Goal: Obtain resource: Download file/media

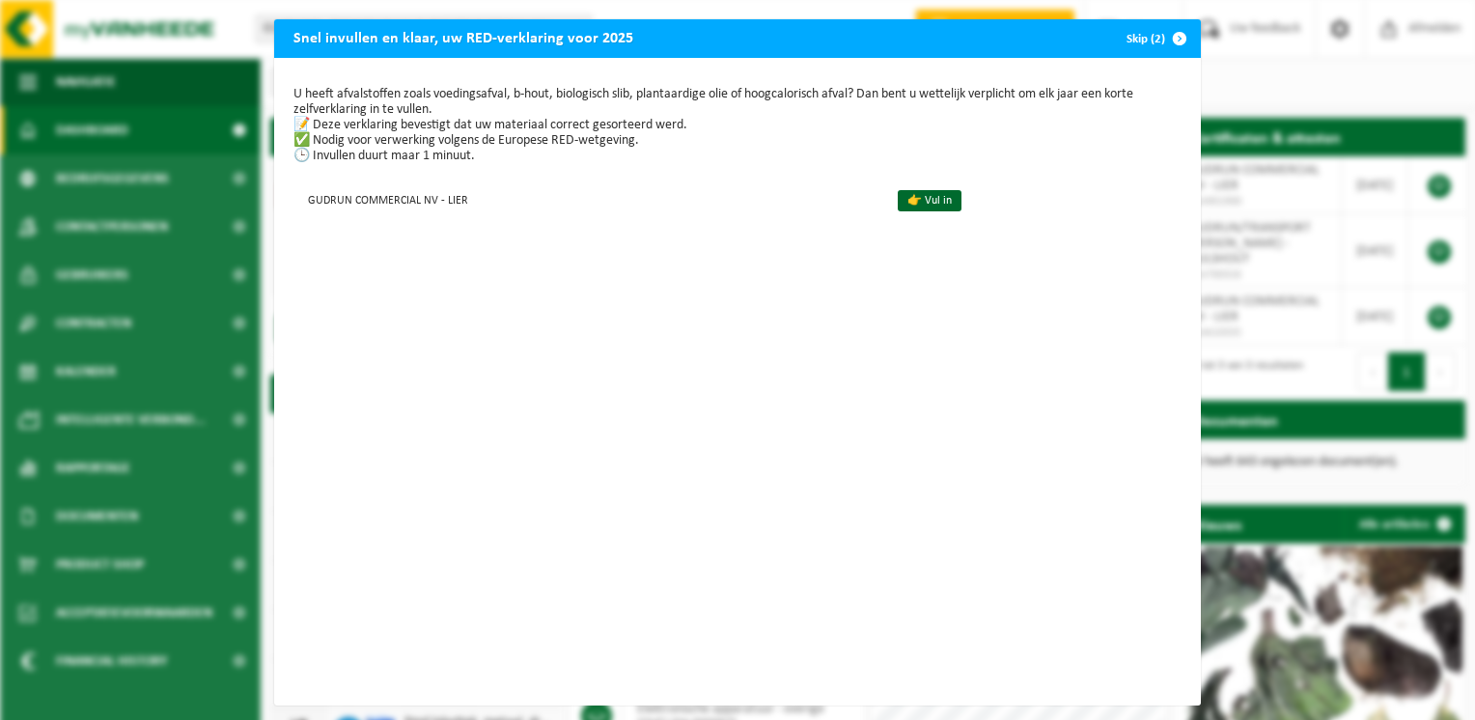
click at [1151, 39] on button "Skip (2)" at bounding box center [1155, 38] width 88 height 39
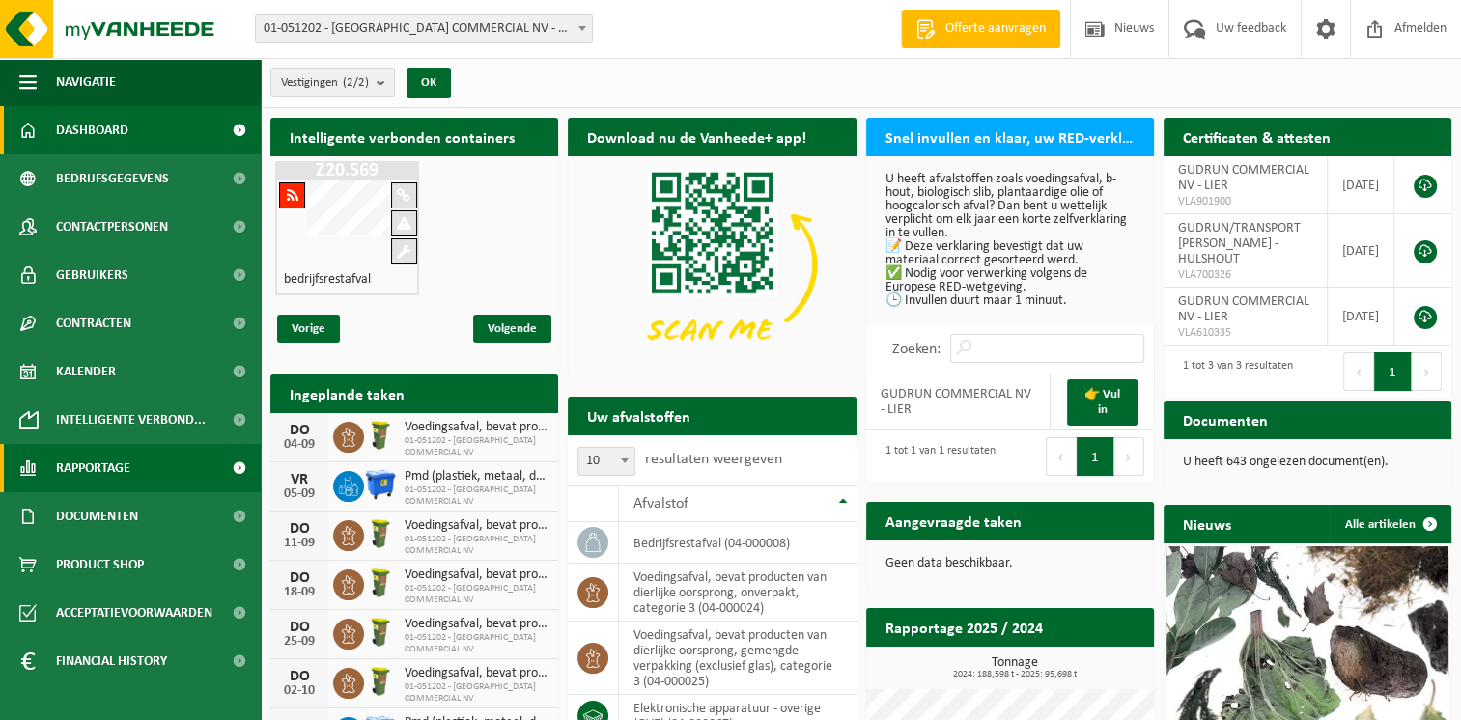
click at [73, 461] on span "Rapportage" at bounding box center [93, 468] width 74 height 48
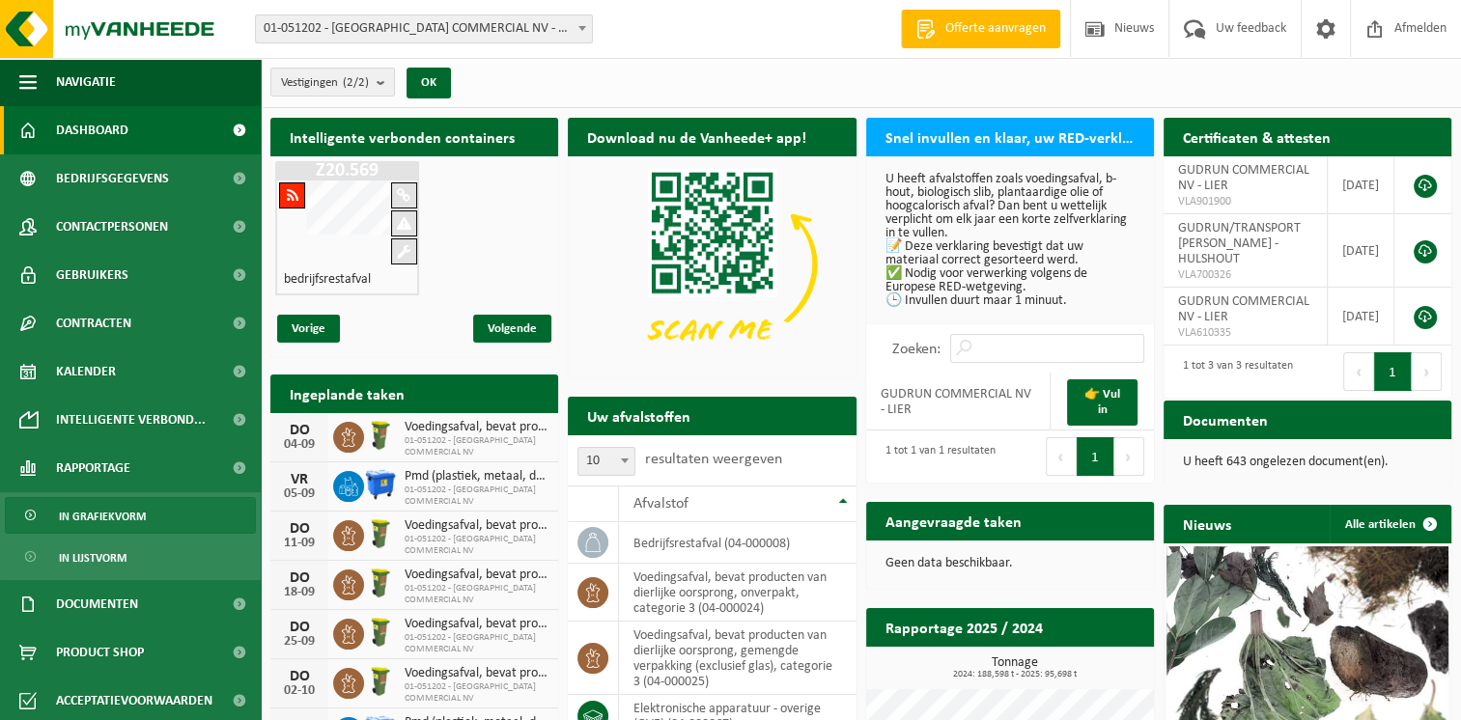
click at [110, 516] on span "In grafiekvorm" at bounding box center [102, 516] width 87 height 37
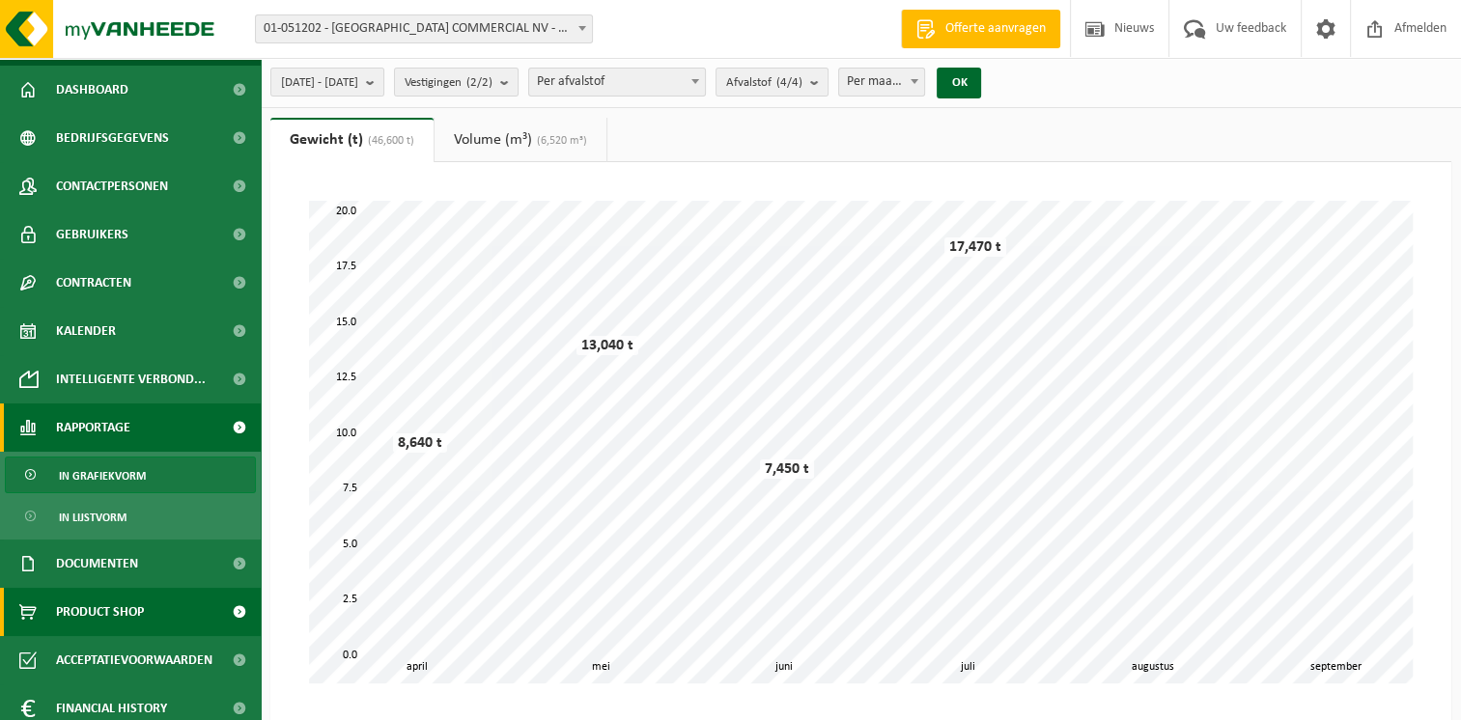
scroll to position [52, 0]
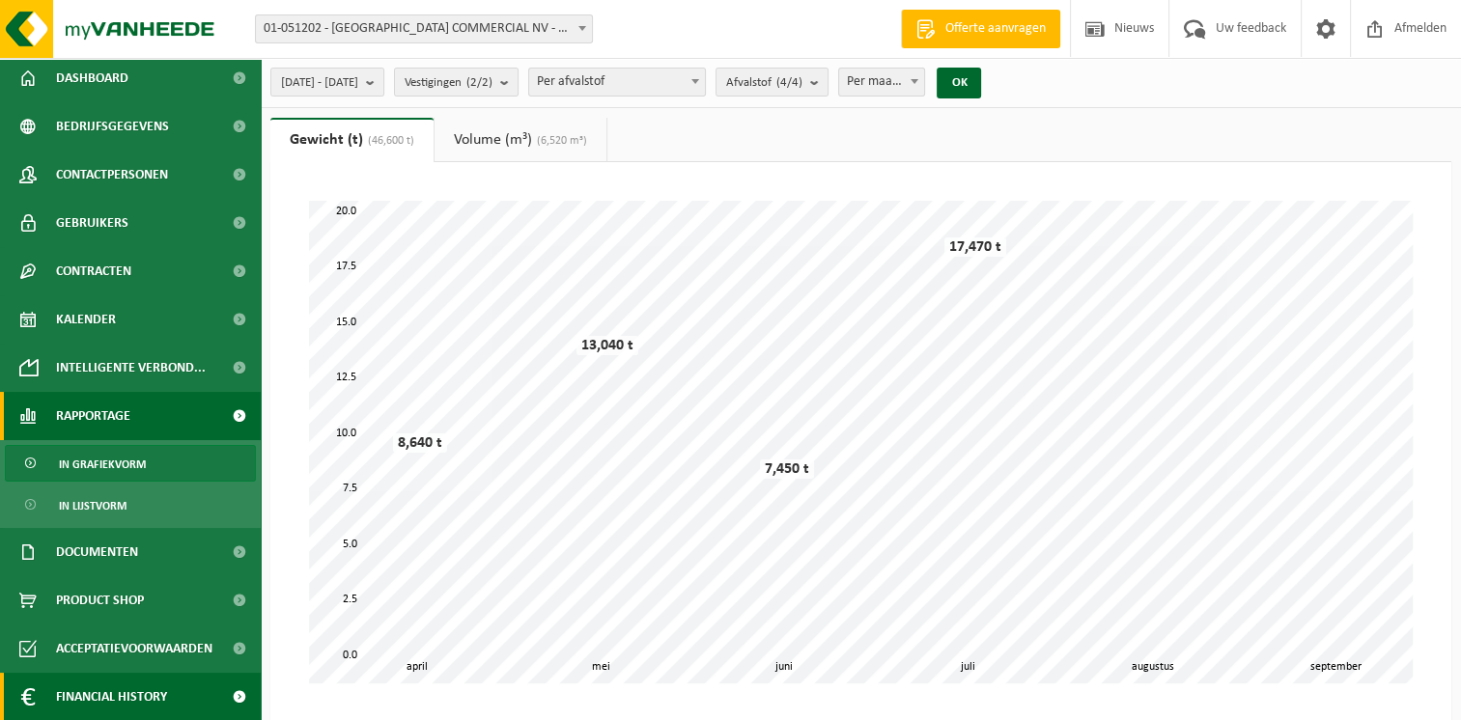
click at [131, 696] on span "Financial History" at bounding box center [111, 697] width 111 height 48
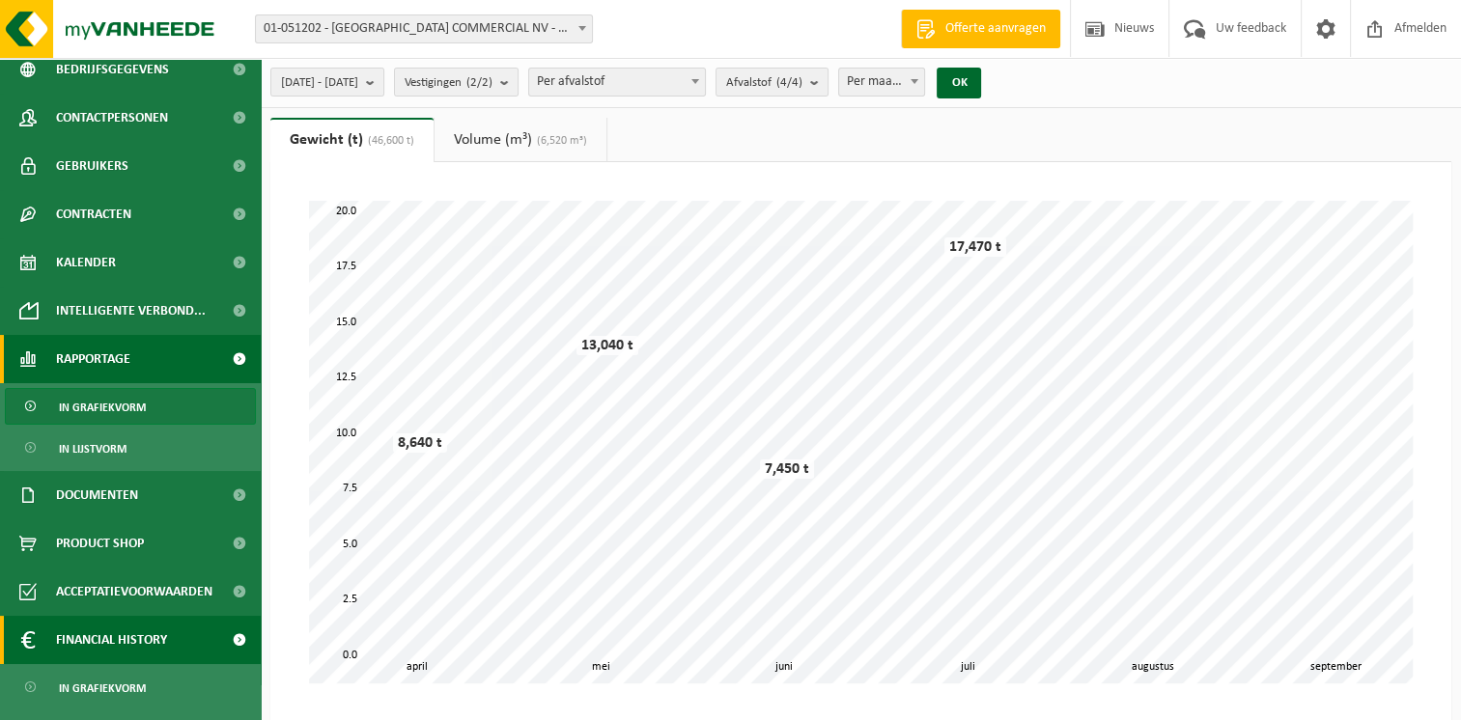
scroll to position [140, 0]
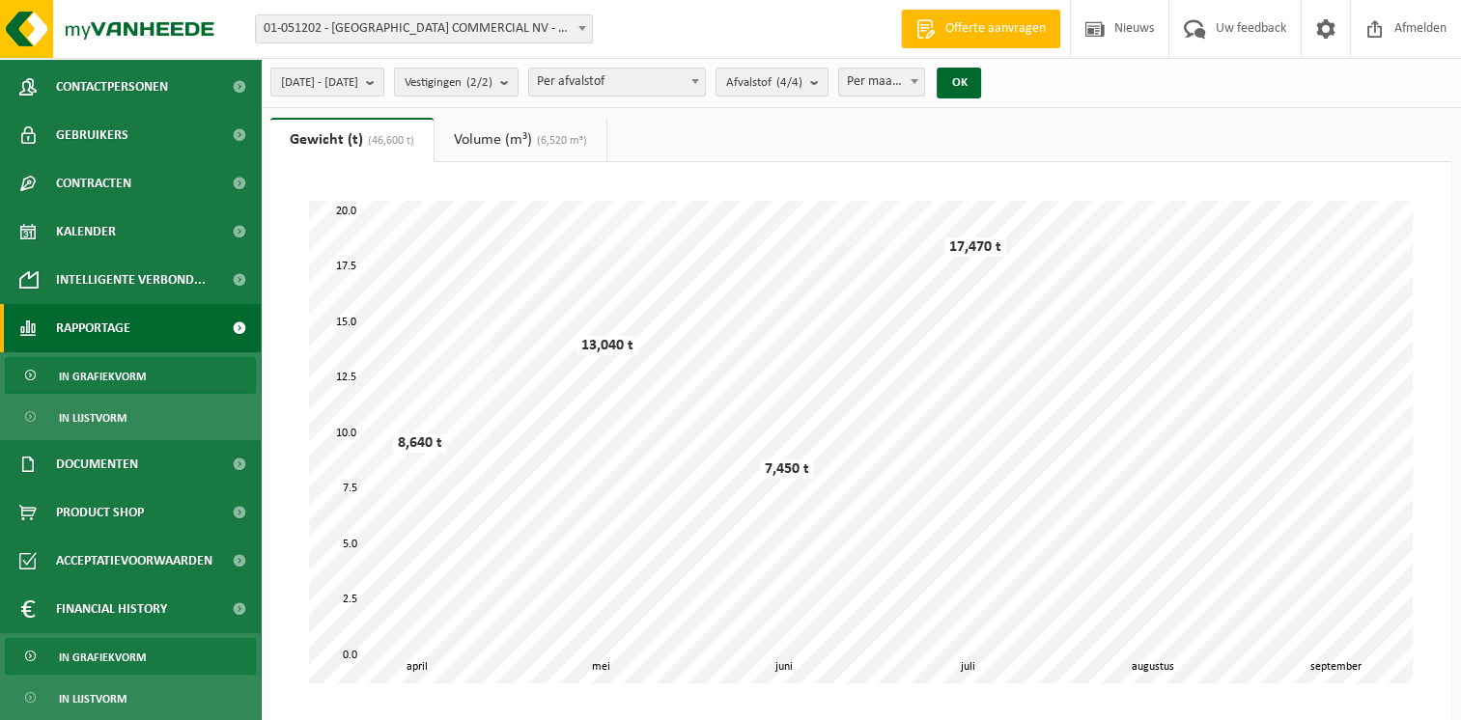
click at [149, 656] on link "In grafiekvorm" at bounding box center [130, 656] width 251 height 37
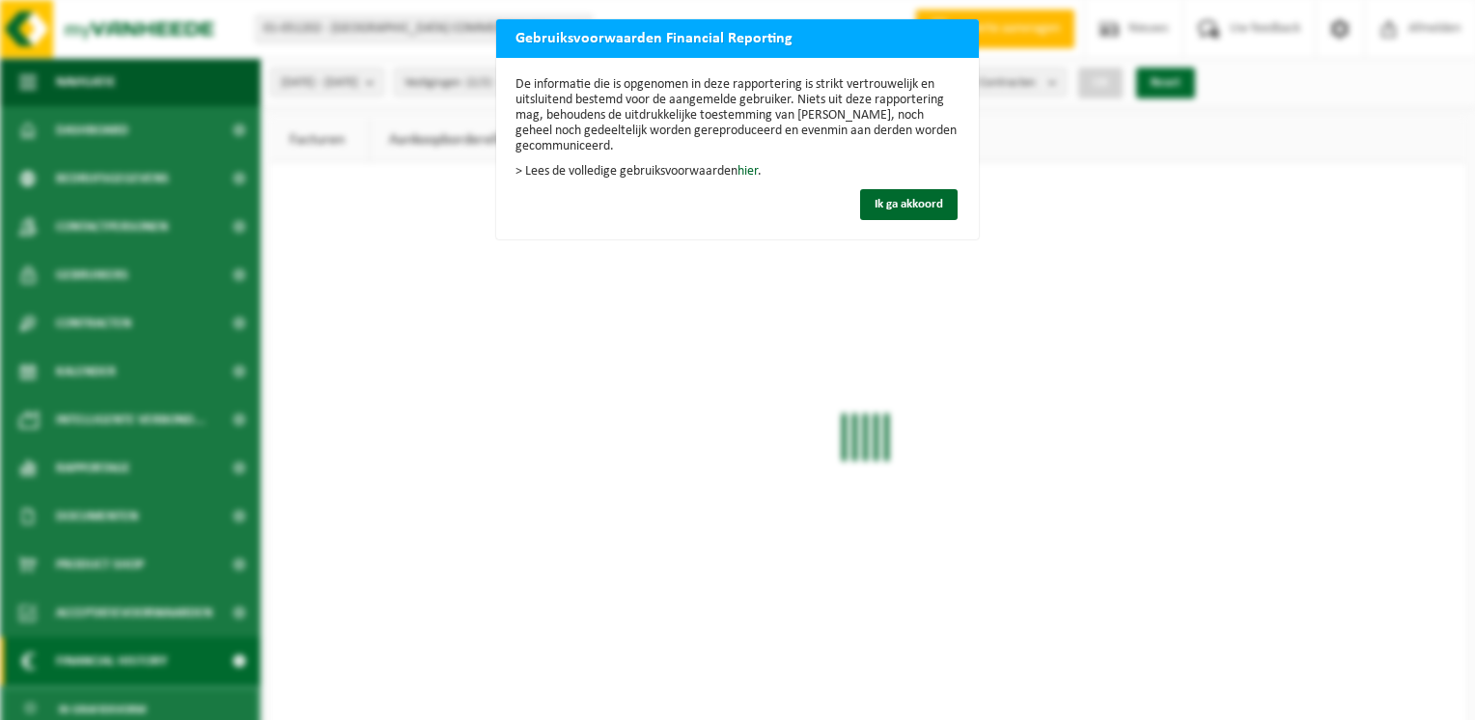
drag, startPoint x: 884, startPoint y: 205, endPoint x: 864, endPoint y: 198, distance: 21.4
click at [885, 205] on span "Ik ga akkoord" at bounding box center [909, 204] width 69 height 13
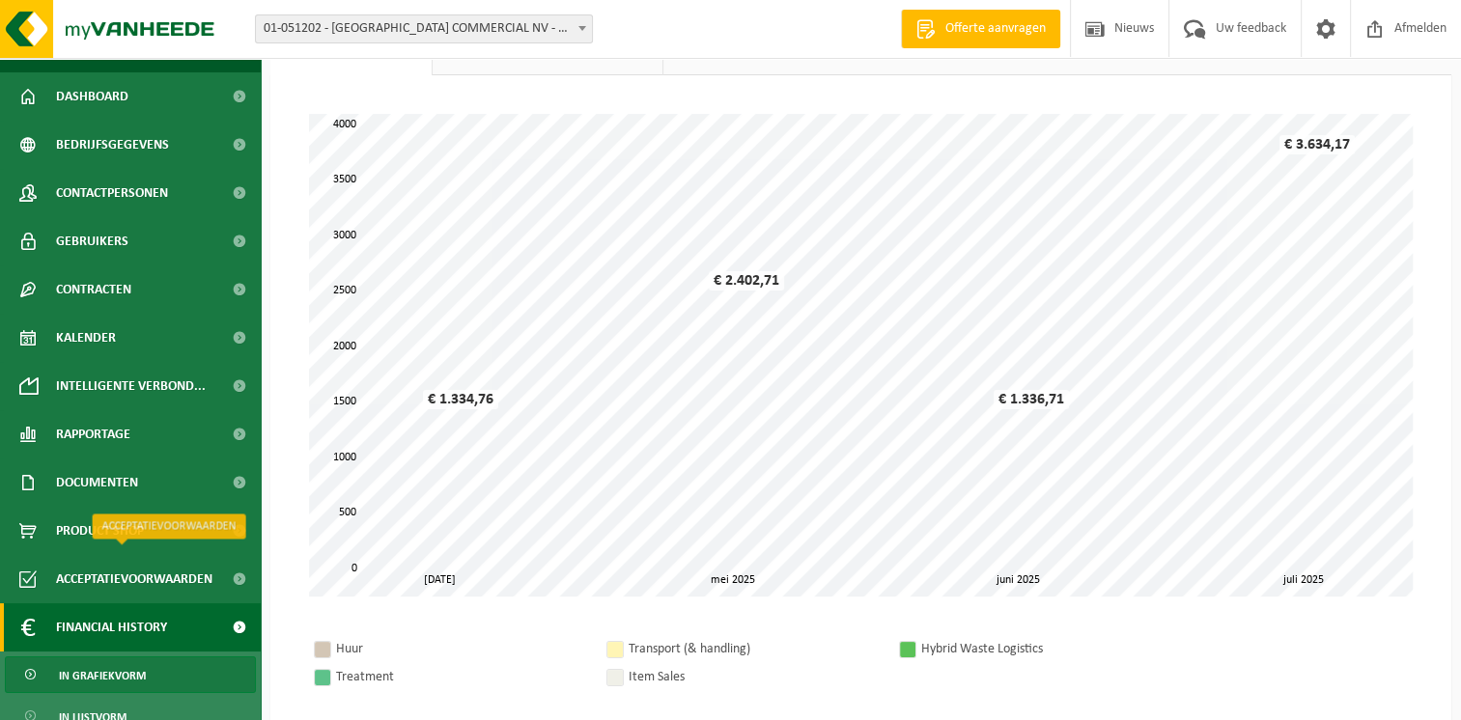
scroll to position [52, 0]
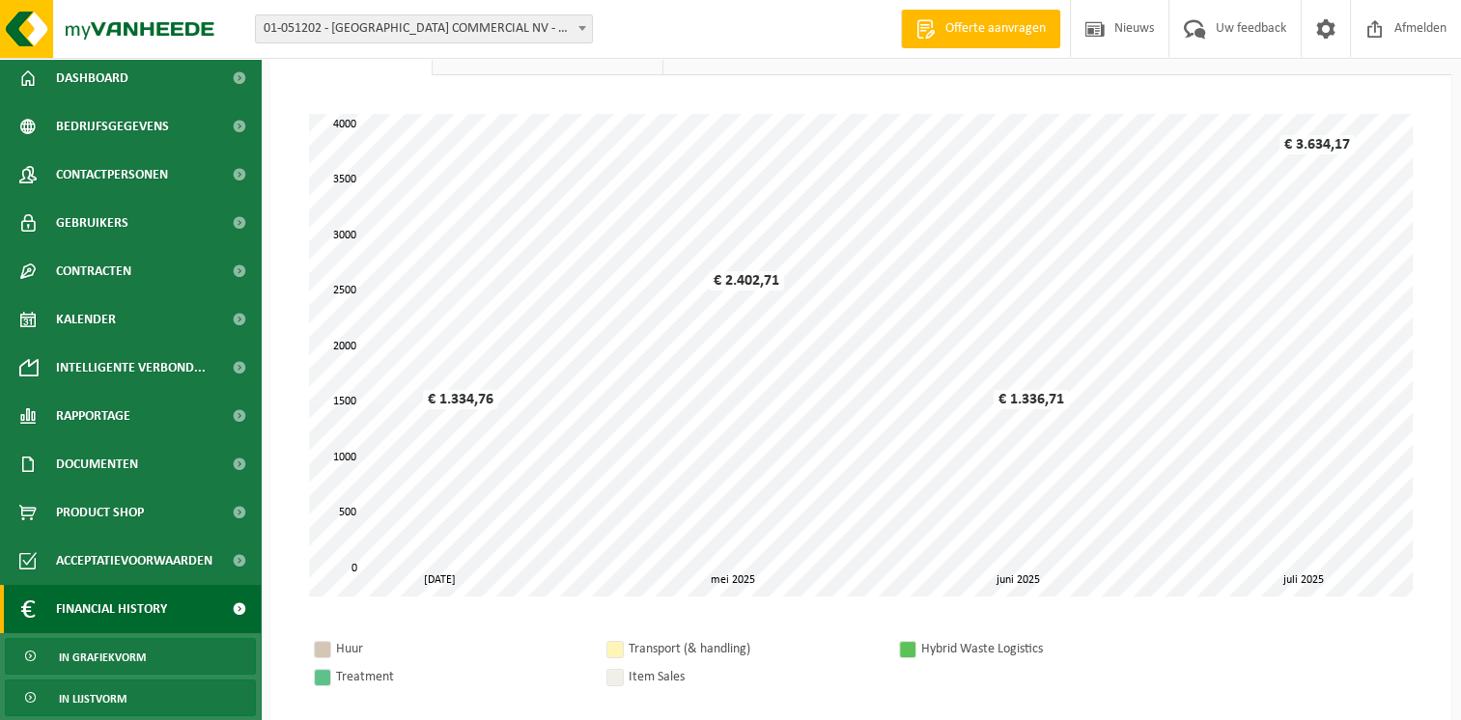
click at [109, 689] on span "In lijstvorm" at bounding box center [93, 699] width 68 height 37
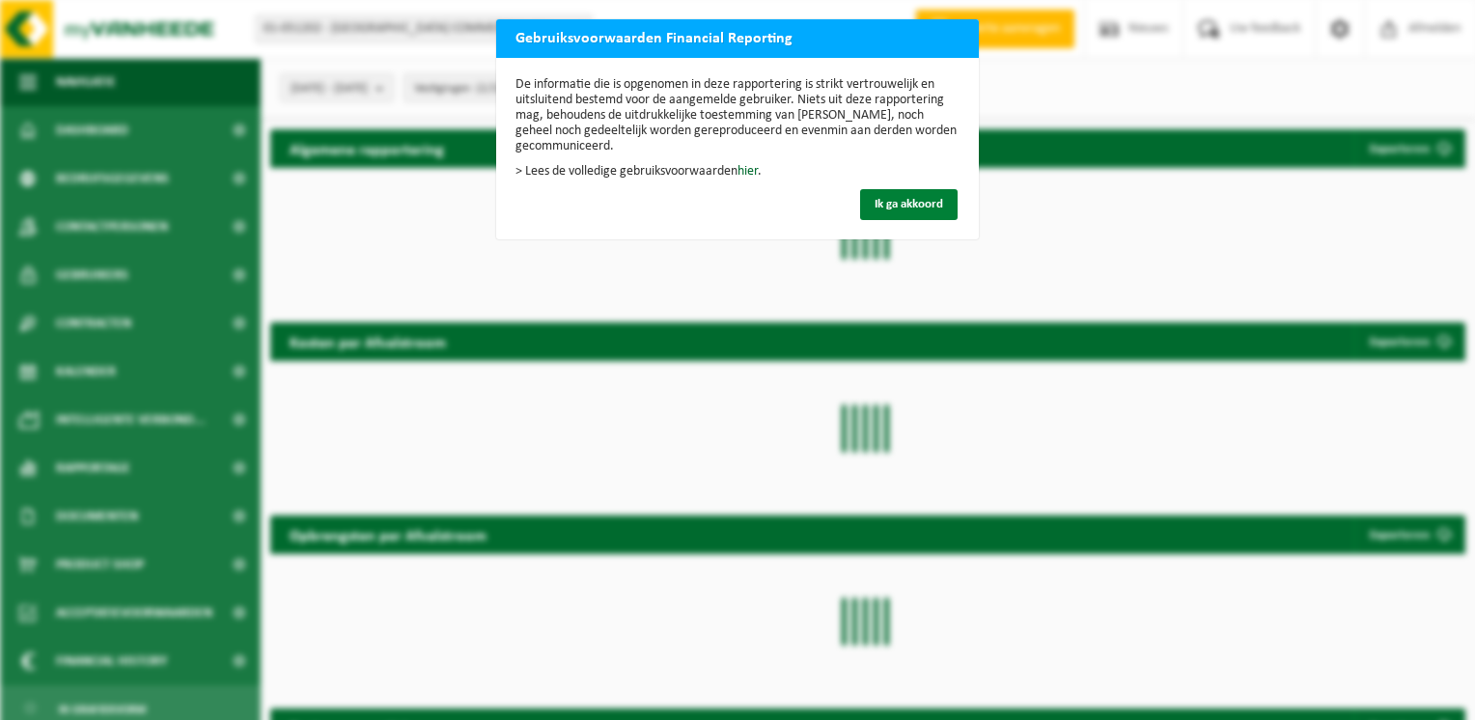
click at [888, 206] on span "Ik ga akkoord" at bounding box center [909, 204] width 69 height 13
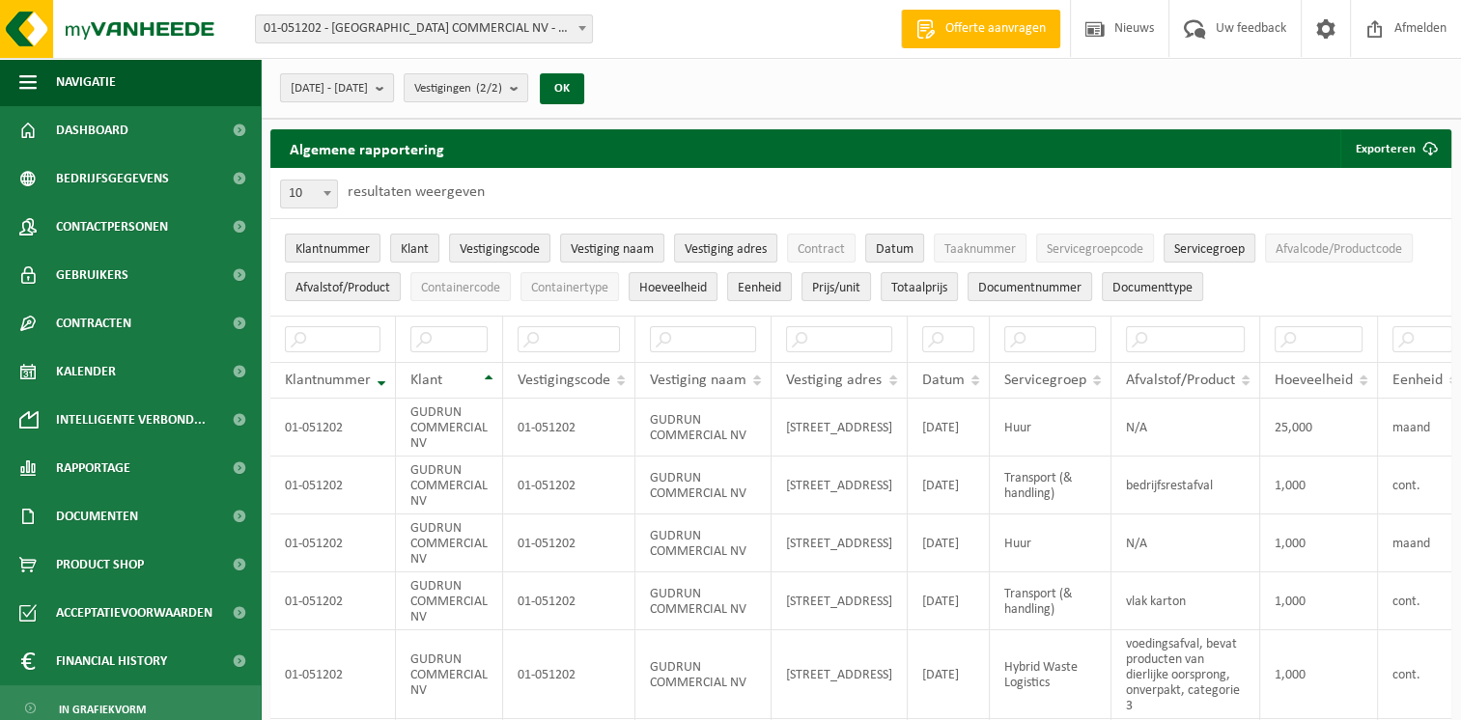
click at [393, 91] on b "submit" at bounding box center [384, 87] width 17 height 27
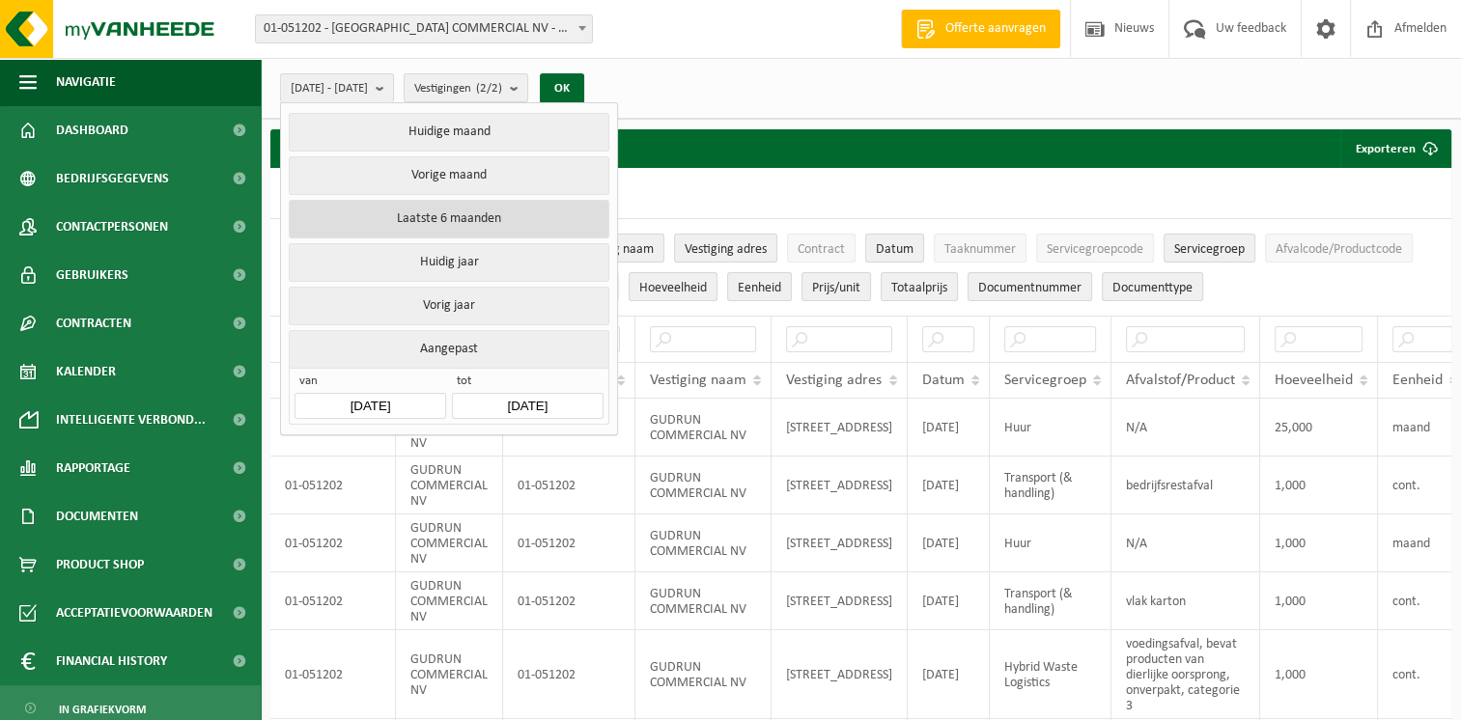
click at [456, 215] on button "Laatste 6 maanden" at bounding box center [449, 219] width 320 height 39
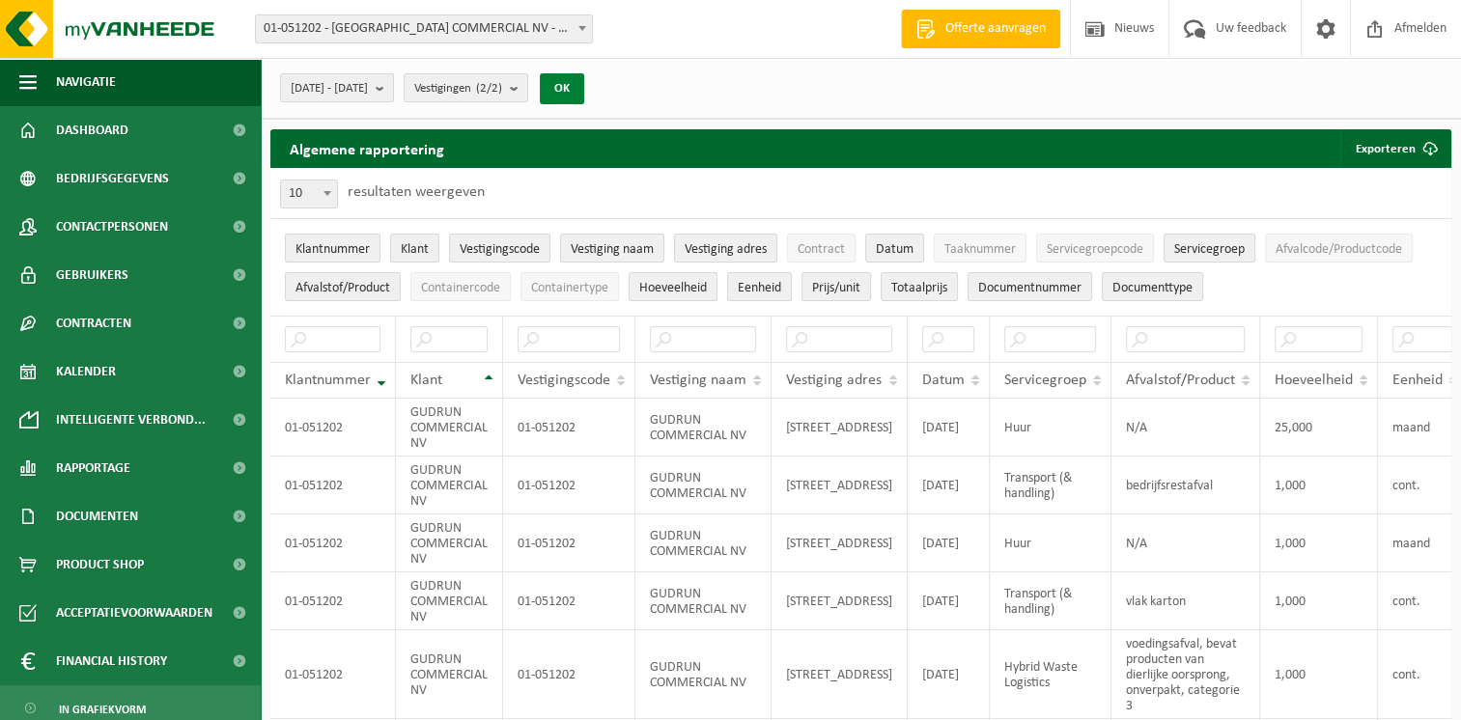
click at [584, 91] on button "OK" at bounding box center [562, 88] width 44 height 31
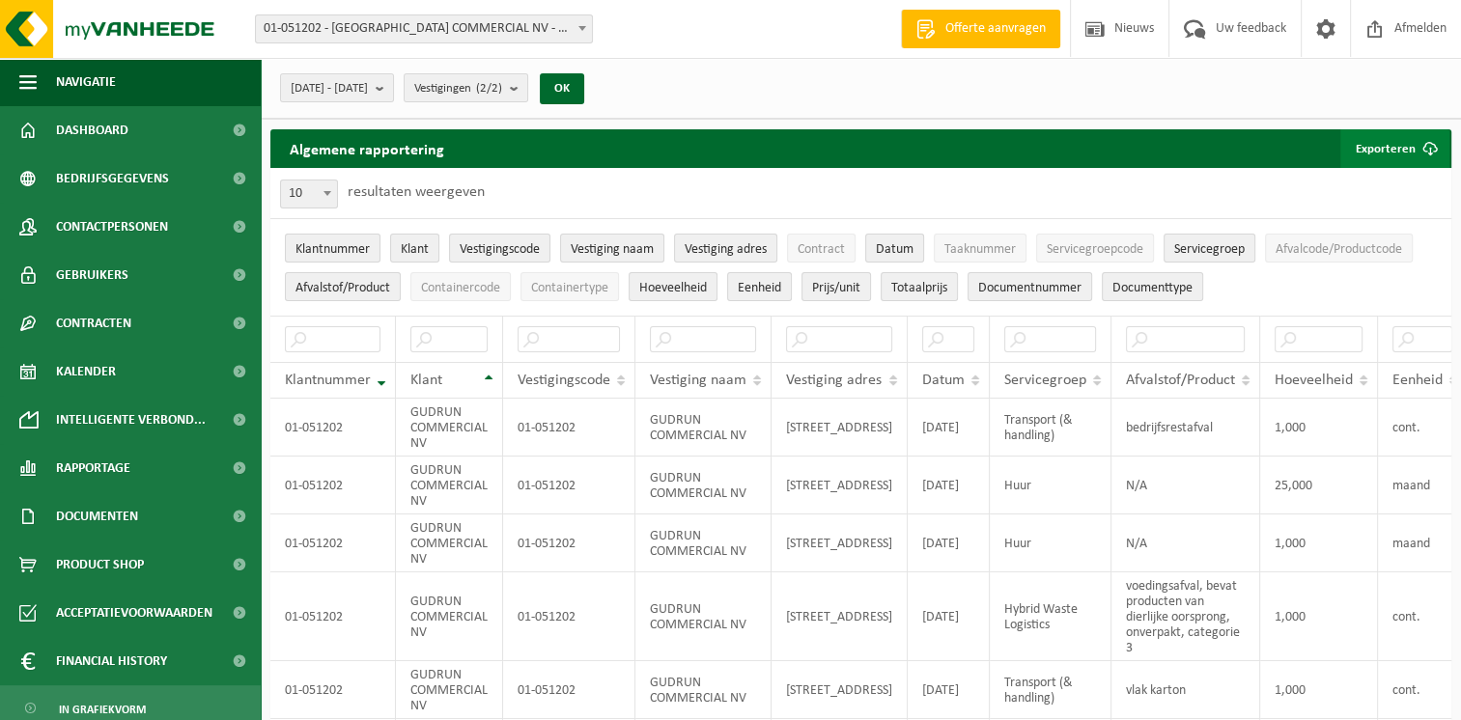
click at [1413, 151] on span "button" at bounding box center [1430, 148] width 39 height 39
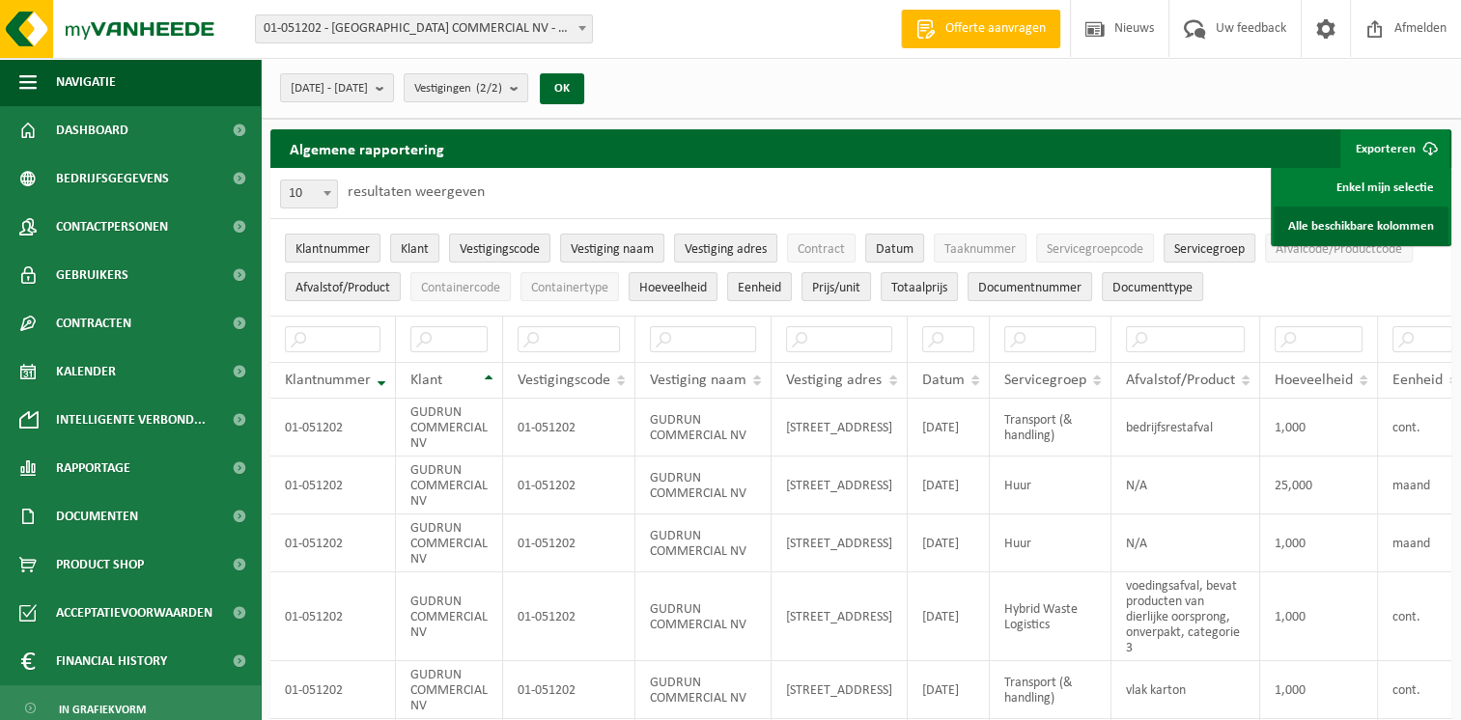
click at [1394, 227] on link "Alle beschikbare kolommen" at bounding box center [1360, 226] width 175 height 39
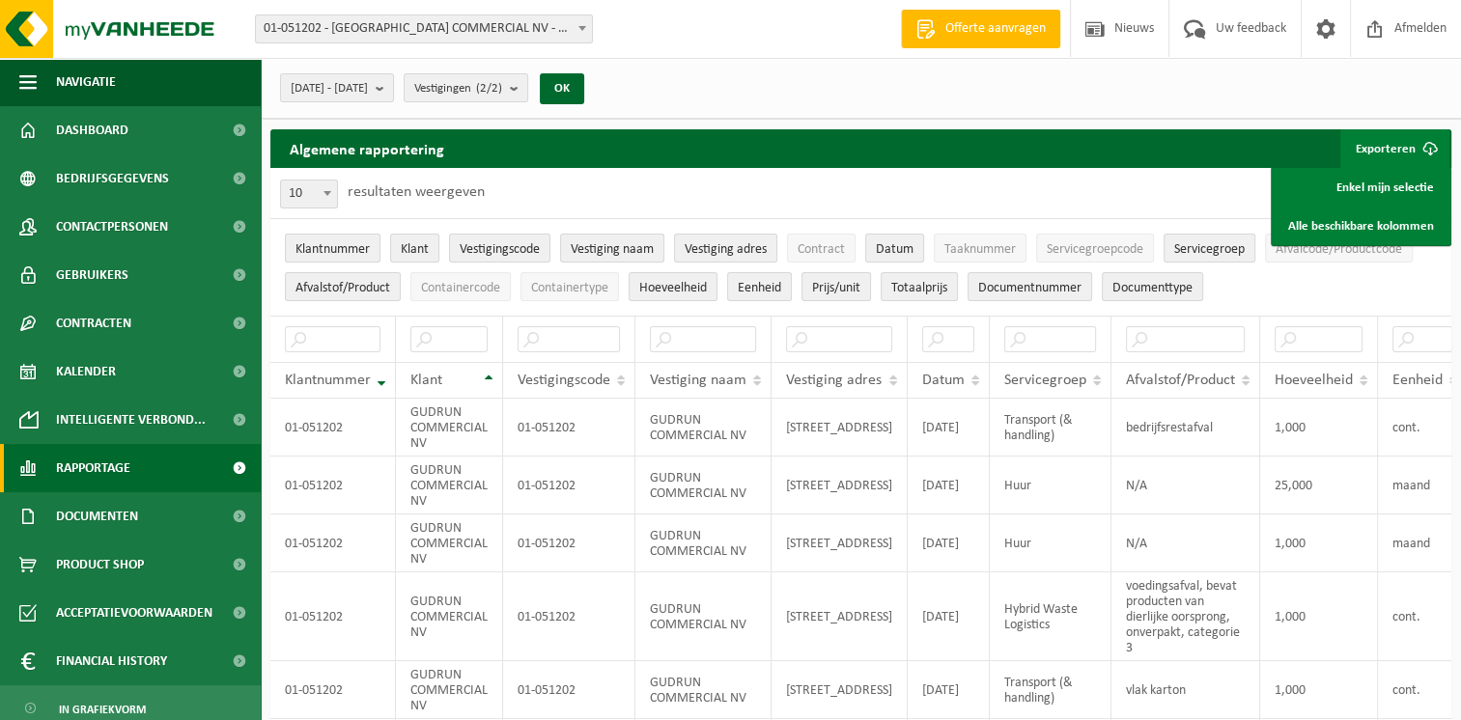
scroll to position [52, 0]
